Goal: Navigation & Orientation: Find specific page/section

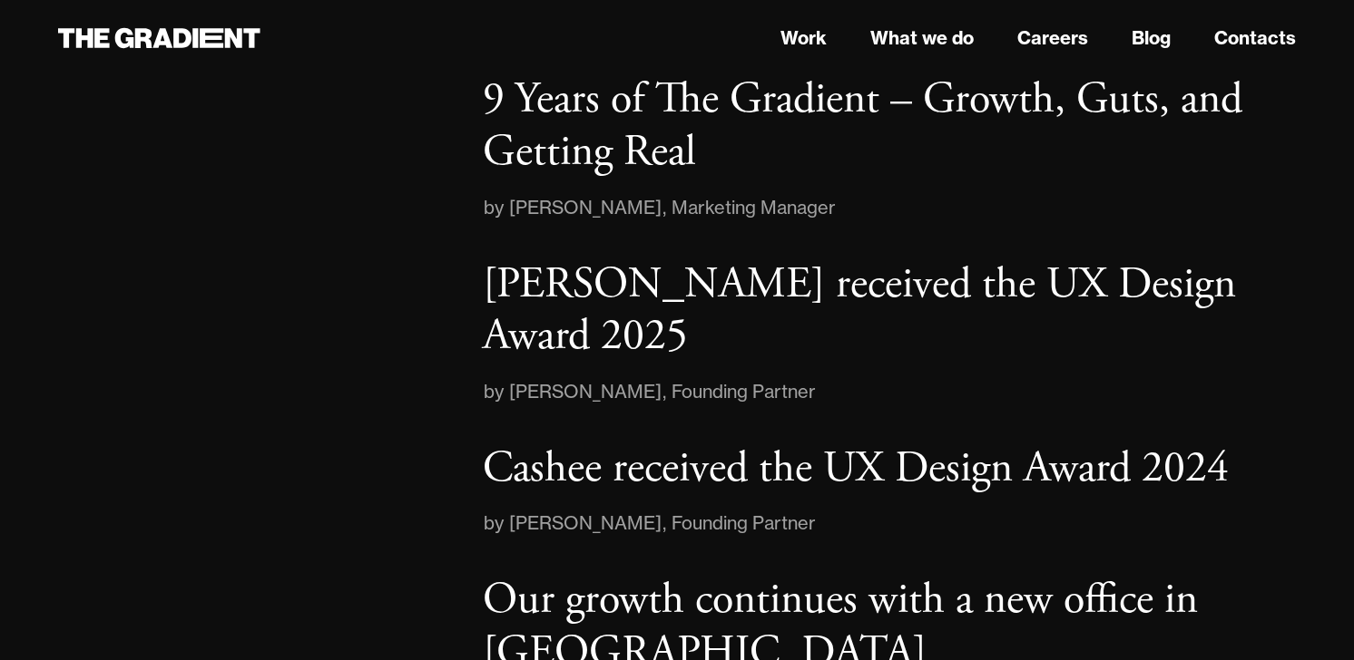
scroll to position [2971, 0]
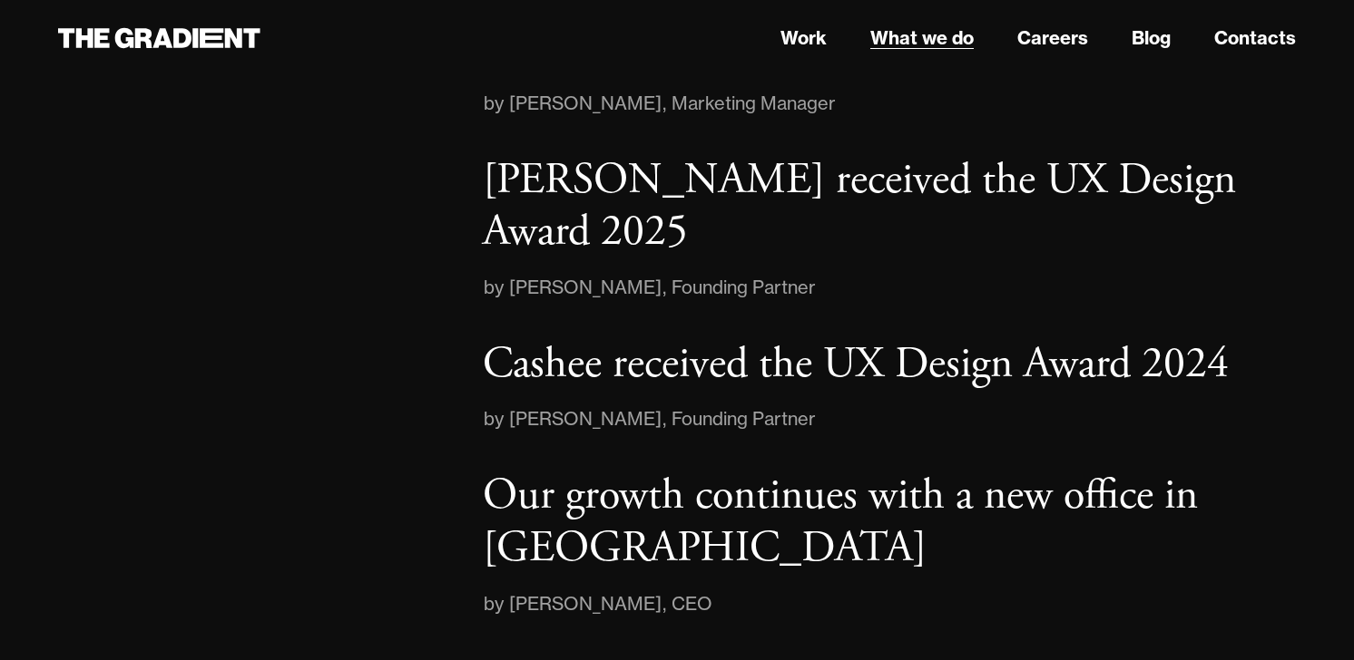
click at [953, 44] on link "What we do" at bounding box center [921, 37] width 103 height 27
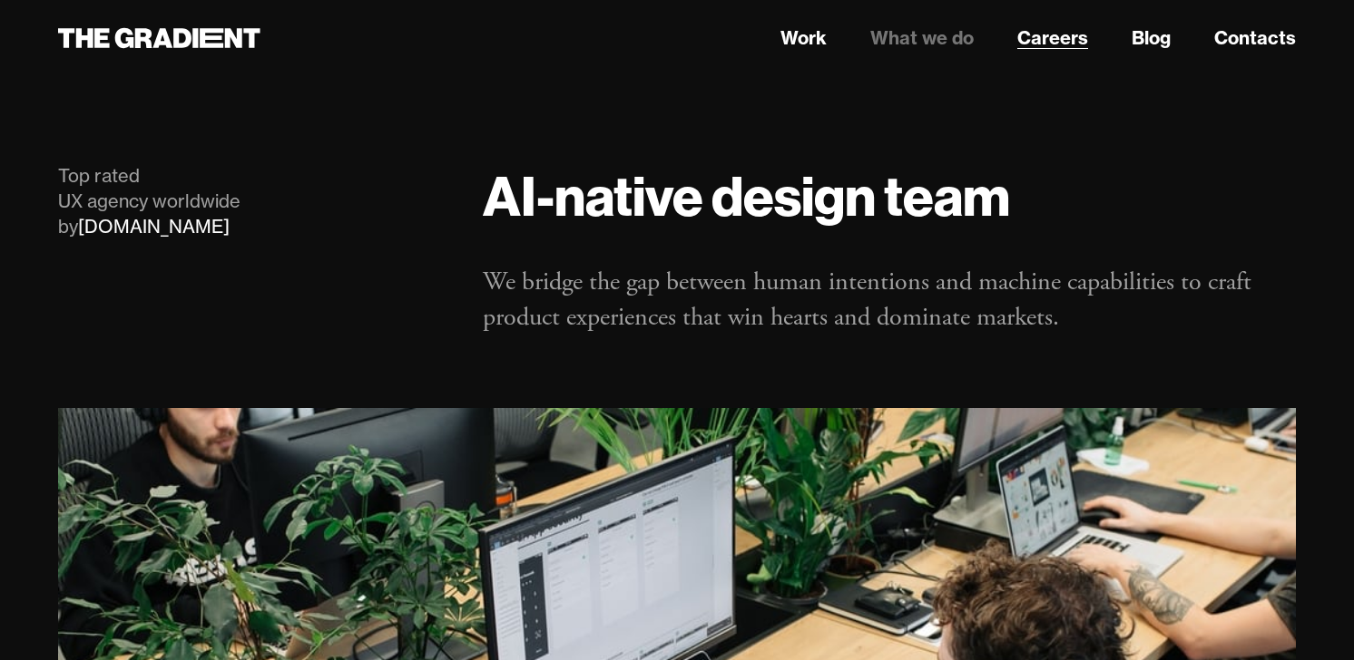
click at [1083, 37] on link "Careers" at bounding box center [1052, 37] width 71 height 27
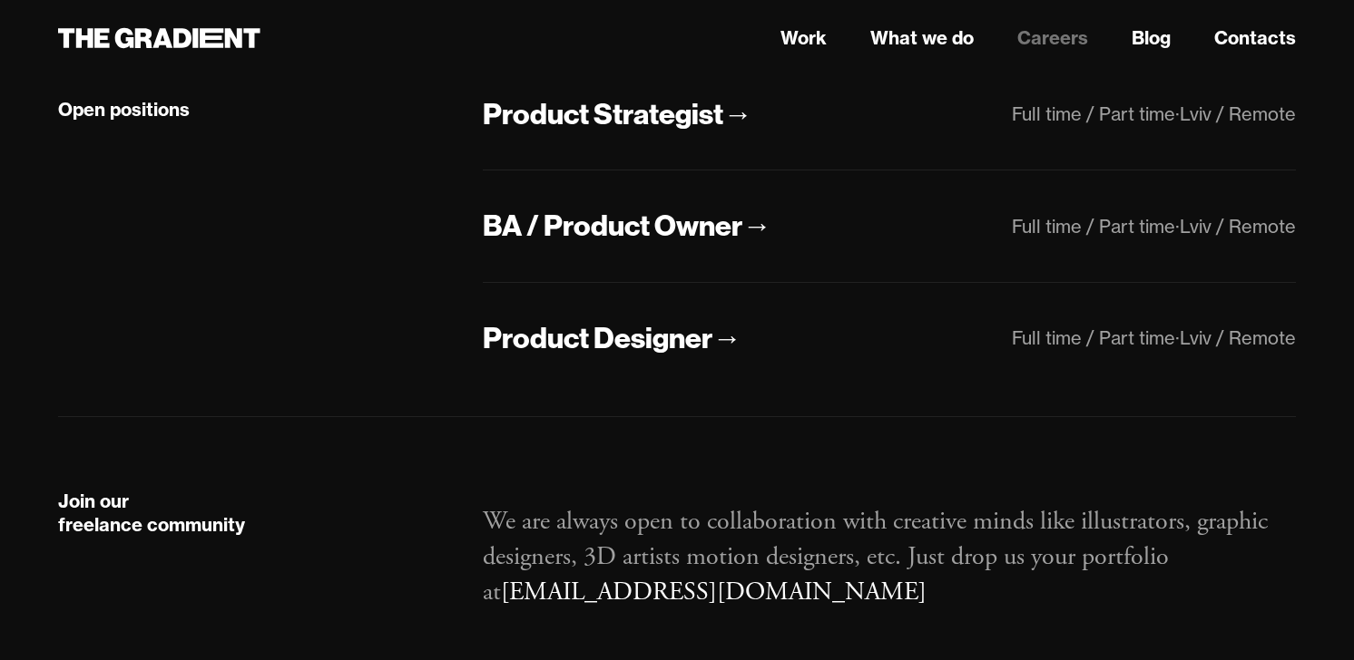
scroll to position [580, 0]
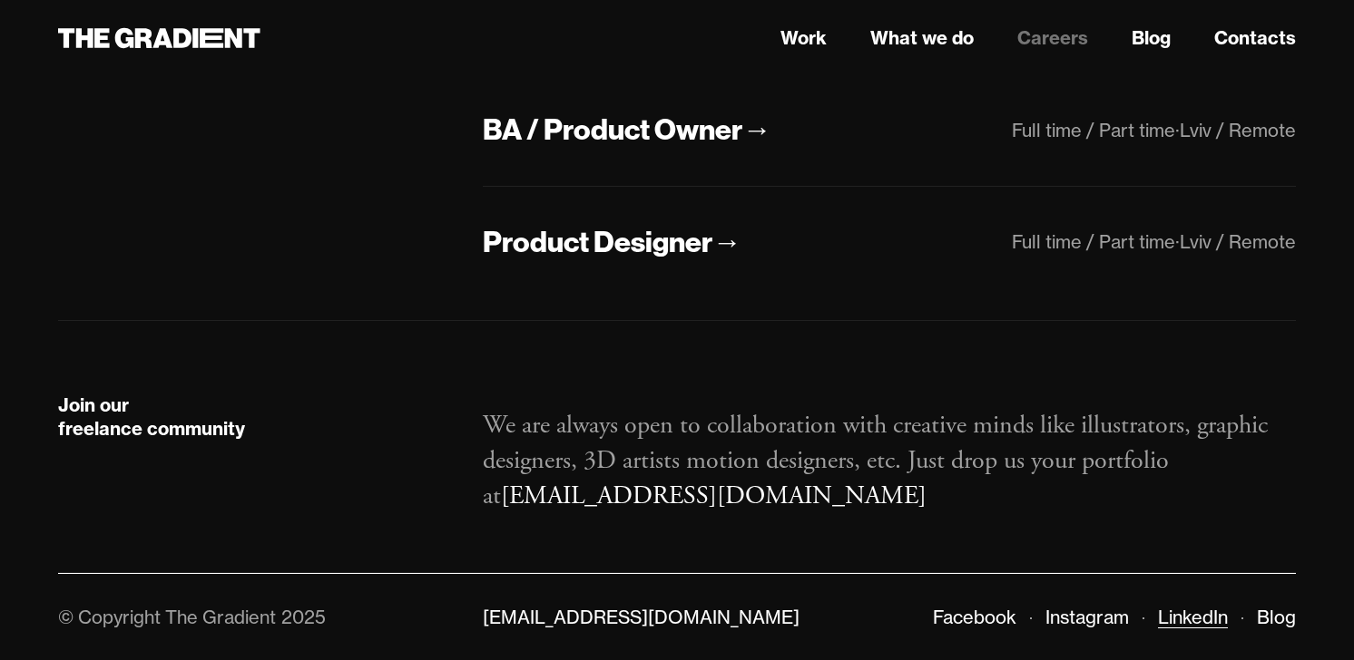
click at [1168, 619] on link "LinkedIn" at bounding box center [1193, 617] width 70 height 23
